Goal: Task Accomplishment & Management: Manage account settings

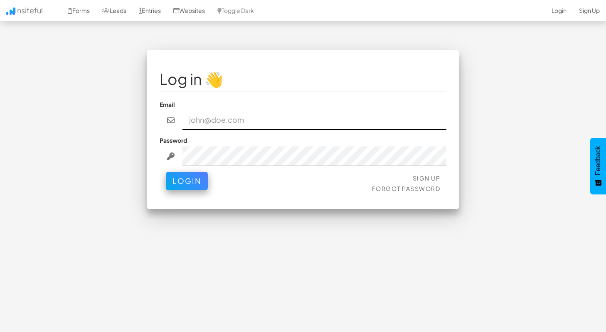
paste input "[EMAIL_ADDRESS][DOMAIN_NAME]"
type input "[EMAIL_ADDRESS][DOMAIN_NAME]"
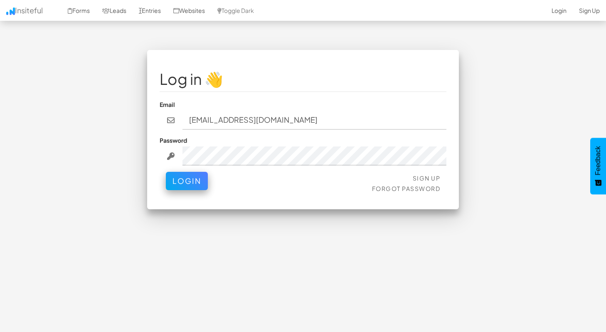
click at [169, 190] on div "Sign Up Forgot Password Login" at bounding box center [303, 184] width 287 height 25
click at [188, 182] on button "Login" at bounding box center [187, 179] width 42 height 18
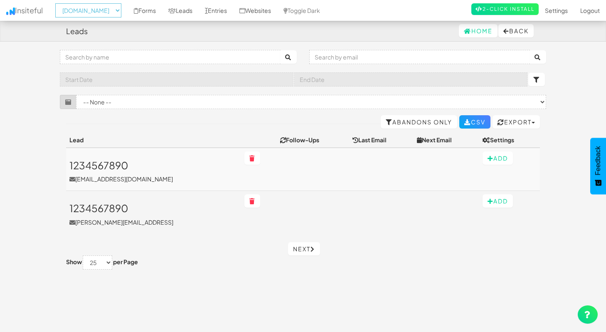
click at [114, 12] on select "-- None -- directfundingco.com nexusconsultingtech.com" at bounding box center [88, 10] width 66 height 14
select select "2514"
click at [58, 3] on select "-- None -- directfundingco.com nexusconsultingtech.com" at bounding box center [88, 10] width 66 height 14
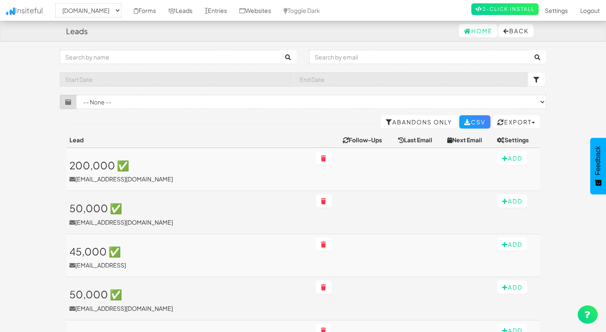
select select "2514"
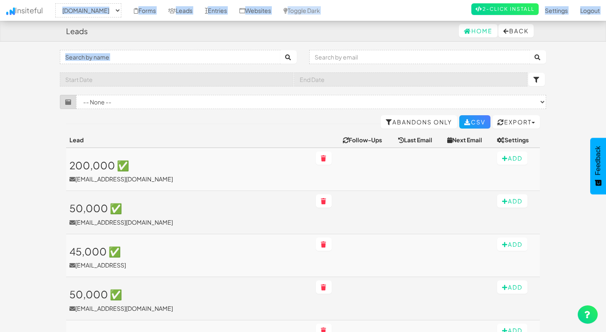
drag, startPoint x: 54, startPoint y: 10, endPoint x: 550, endPoint y: -22, distance: 497.0
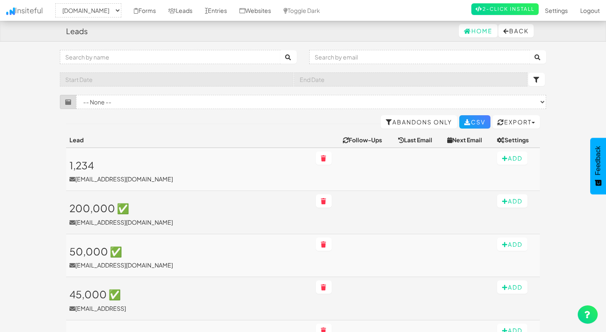
select select "2514"
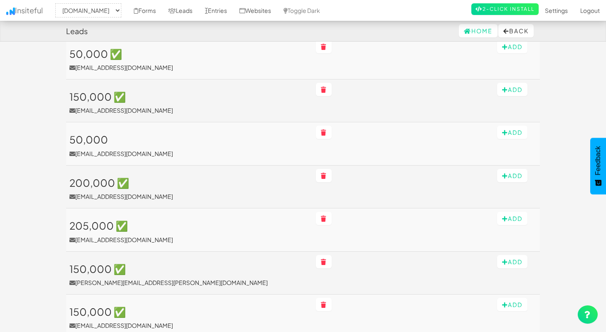
scroll to position [273, 0]
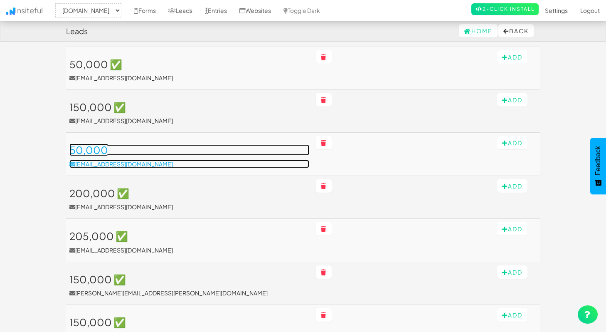
click at [96, 148] on h3 "50,000" at bounding box center [189, 149] width 240 height 11
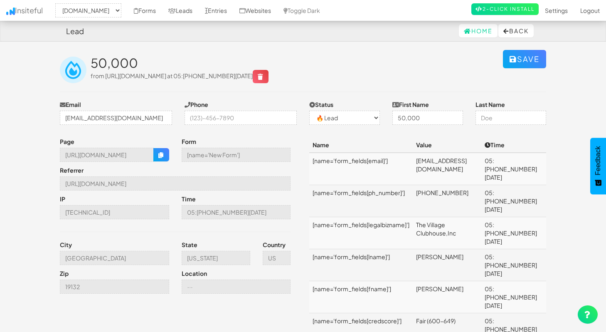
select select "2514"
select select "0"
click at [199, 12] on link "Leads" at bounding box center [180, 10] width 37 height 21
click at [199, 11] on link "Leads" at bounding box center [180, 10] width 37 height 21
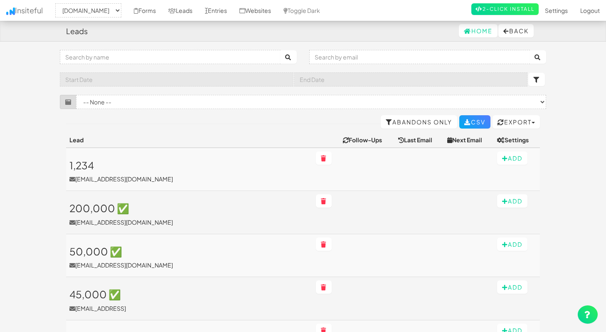
select select "2514"
click at [233, 10] on link "Entries" at bounding box center [216, 10] width 35 height 21
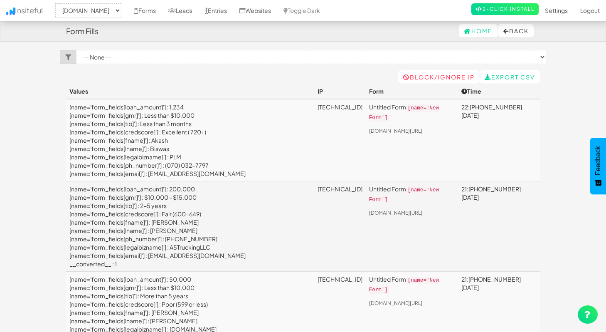
select select "2514"
click at [199, 10] on link "Leads" at bounding box center [180, 10] width 37 height 21
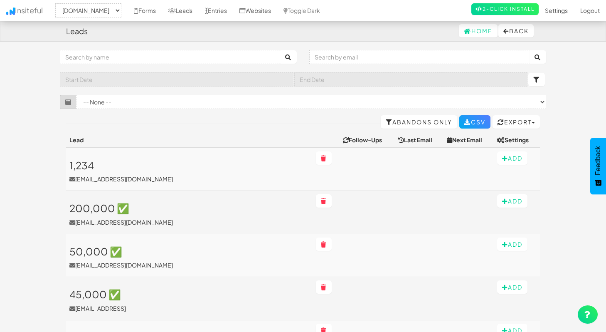
select select "2514"
